Goal: Information Seeking & Learning: Learn about a topic

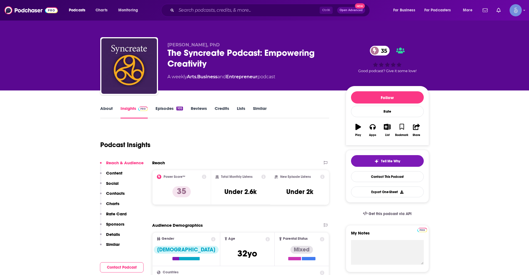
scroll to position [56, 0]
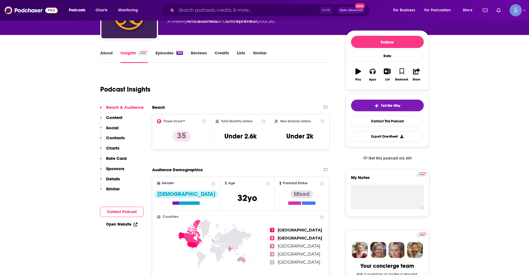
click at [196, 5] on div "Ctrl K Open Advanced New" at bounding box center [265, 10] width 209 height 13
click at [199, 7] on input "Search podcasts, credits, & more..." at bounding box center [247, 10] width 143 height 9
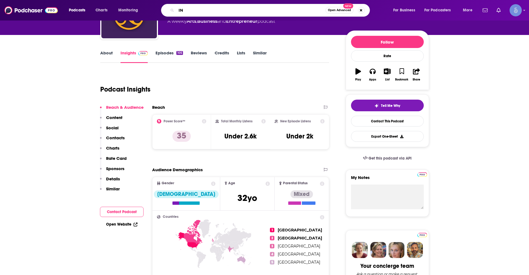
type input "I"
type input "interesting people"
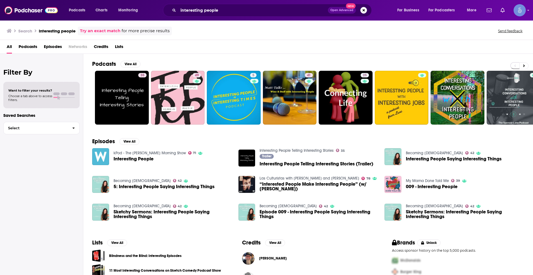
click at [32, 46] on span "Podcasts" at bounding box center [28, 47] width 19 height 11
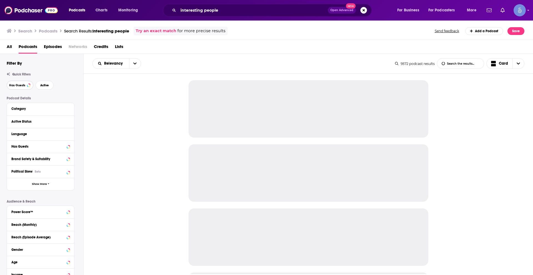
click at [27, 84] on button "Has Guests" at bounding box center [20, 85] width 27 height 9
click at [45, 83] on button "Active" at bounding box center [45, 85] width 18 height 9
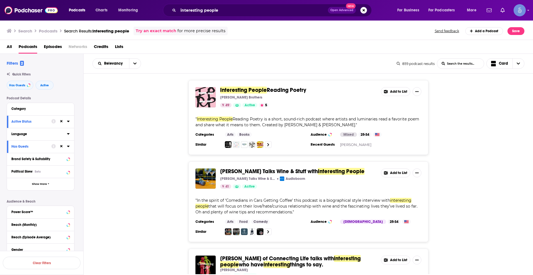
click at [66, 137] on button "Language" at bounding box center [39, 133] width 56 height 7
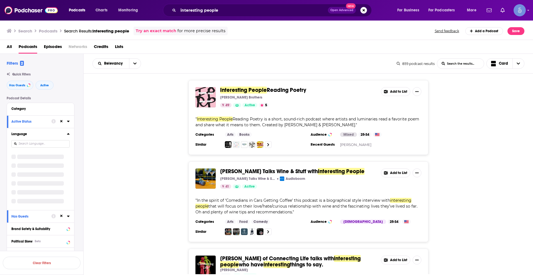
click at [67, 134] on button "Language" at bounding box center [39, 133] width 56 height 7
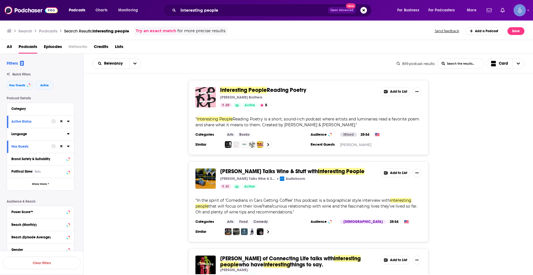
click at [69, 134] on icon at bounding box center [68, 133] width 2 height 1
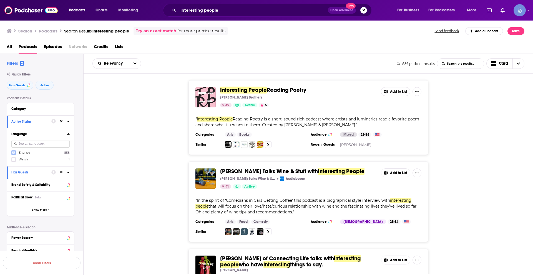
click at [14, 152] on icon at bounding box center [13, 152] width 3 height 3
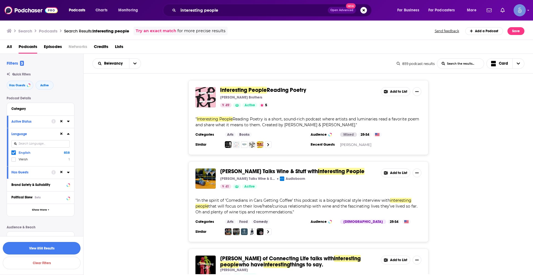
click at [55, 249] on button "View 858 Results" at bounding box center [42, 248] width 78 height 12
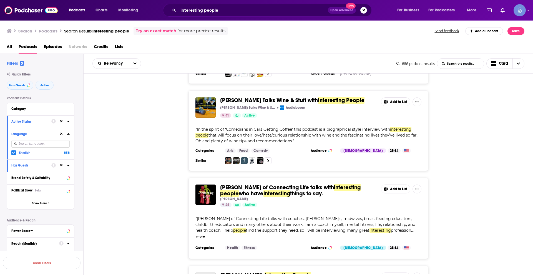
scroll to position [83, 0]
